Goal: Information Seeking & Learning: Check status

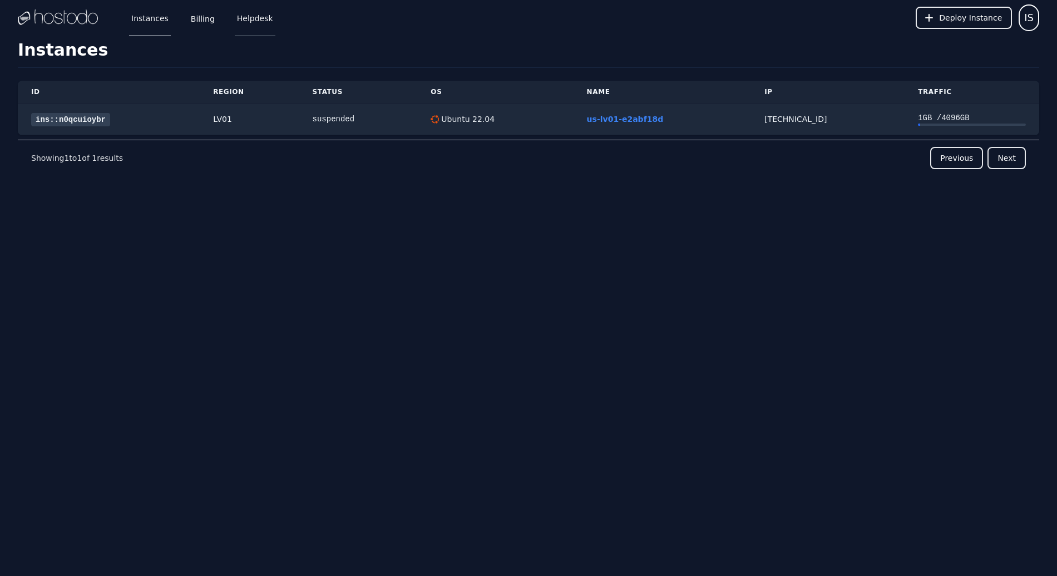
click at [263, 22] on link "Helpdesk" at bounding box center [255, 17] width 41 height 37
click at [254, 17] on link "Helpdesk" at bounding box center [255, 17] width 41 height 37
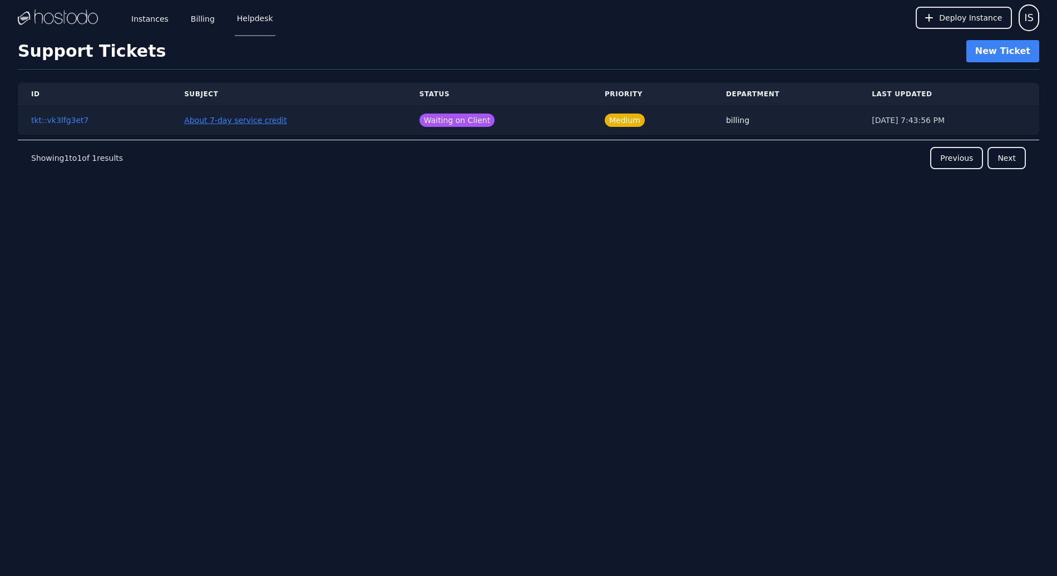
click at [259, 121] on link "About 7-day service credit" at bounding box center [235, 120] width 103 height 9
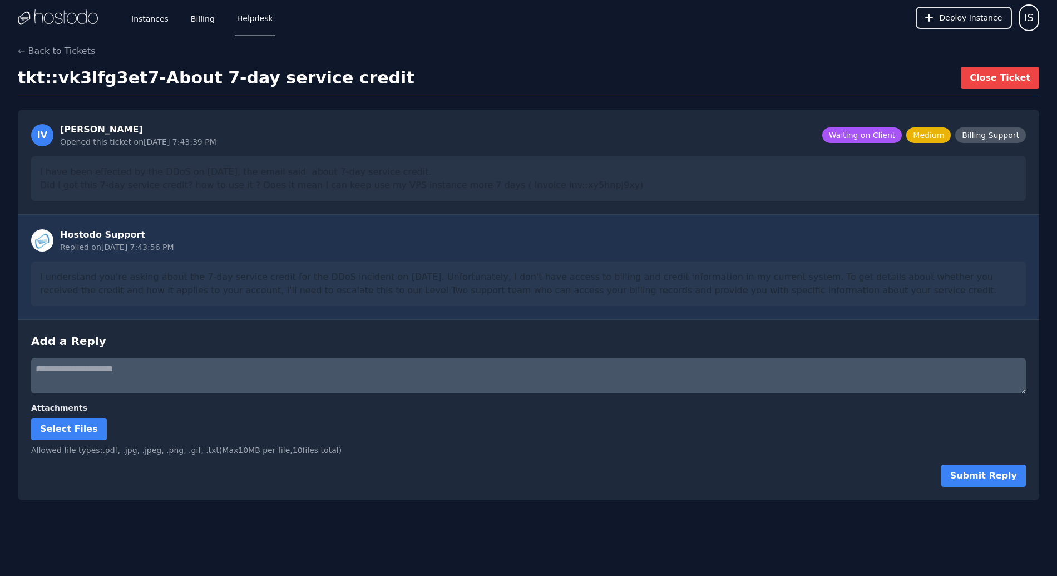
drag, startPoint x: 40, startPoint y: 278, endPoint x: 900, endPoint y: 302, distance: 860.4
click at [900, 302] on div "I understand you're asking about the 7-day service credit for the DDoS incident…" at bounding box center [528, 283] width 995 height 45
click at [158, 22] on link "Instances" at bounding box center [150, 17] width 42 height 37
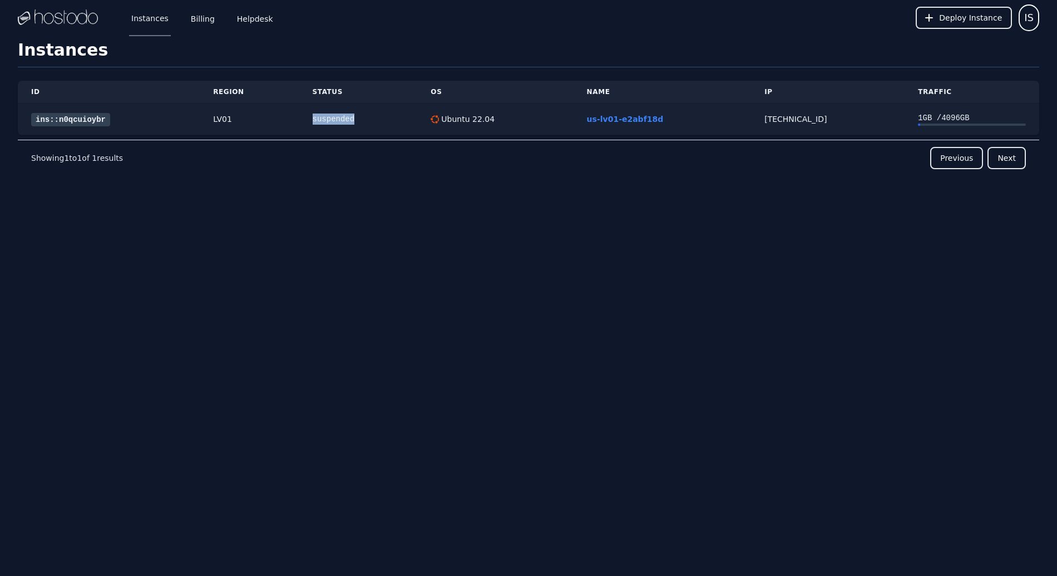
drag, startPoint x: 315, startPoint y: 117, endPoint x: 361, endPoint y: 120, distance: 45.1
click at [361, 120] on div "suspended" at bounding box center [359, 118] width 92 height 11
click at [203, 19] on link "Billing" at bounding box center [203, 17] width 28 height 37
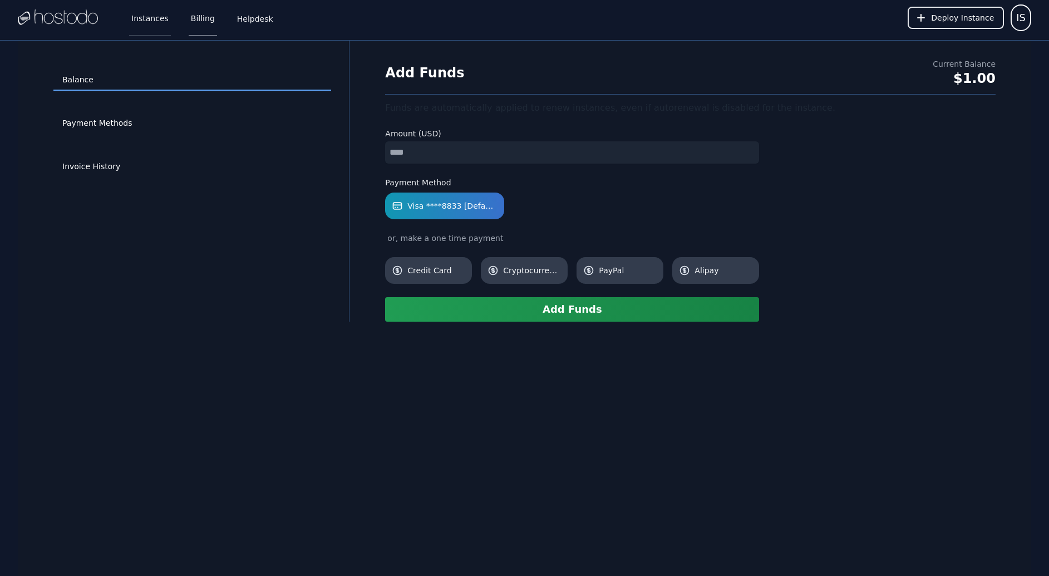
click at [139, 20] on link "Instances" at bounding box center [150, 17] width 42 height 37
